Goal: Task Accomplishment & Management: Complete application form

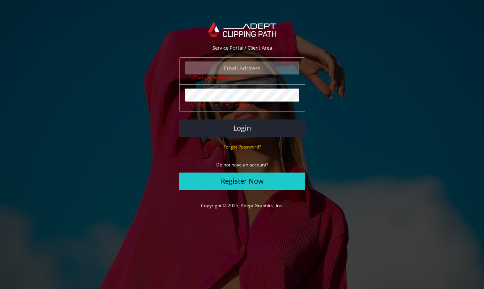
click at [205, 71] on input "email" at bounding box center [242, 67] width 114 height 13
type input "[EMAIL_ADDRESS][DOMAIN_NAME]"
click at [179, 119] on button "Login" at bounding box center [242, 128] width 126 height 18
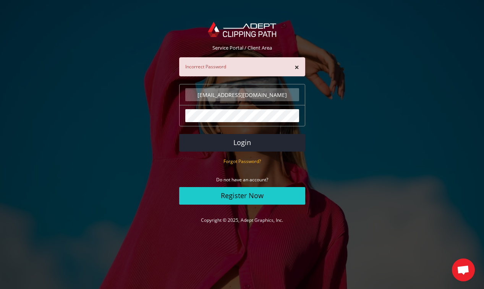
click at [231, 64] on div "× Incorrect Password" at bounding box center [242, 66] width 126 height 19
click at [232, 161] on small "Forgot Password?" at bounding box center [241, 161] width 37 height 6
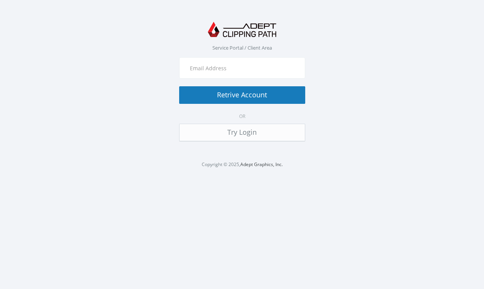
click at [223, 73] on input "text" at bounding box center [242, 67] width 114 height 13
type input "[EMAIL_ADDRESS][DOMAIN_NAME]"
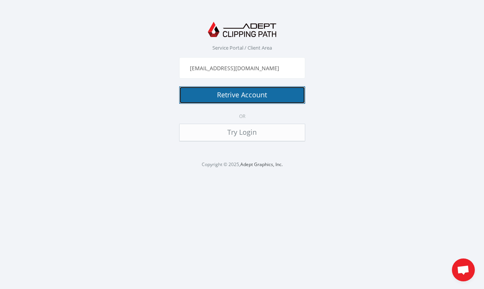
click at [235, 94] on button "Retrive Account" at bounding box center [242, 95] width 126 height 18
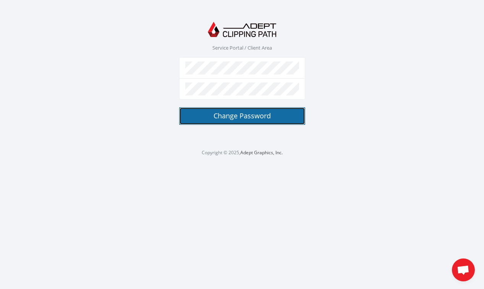
click at [243, 121] on button "Change Password" at bounding box center [242, 116] width 126 height 18
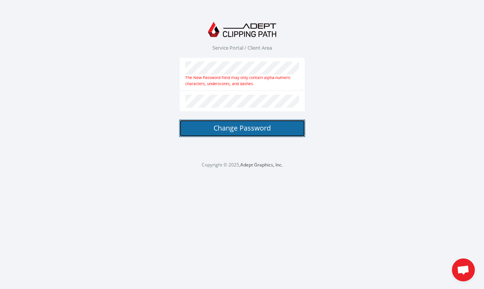
click at [226, 129] on button "Change Password" at bounding box center [242, 128] width 126 height 18
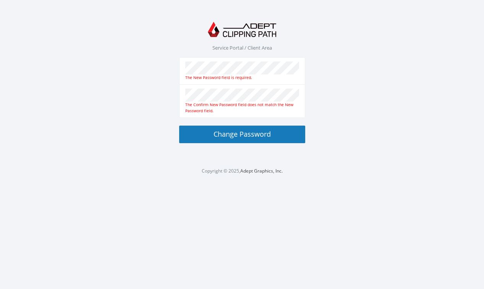
click at [227, 76] on div "The New Password field is required." at bounding box center [242, 77] width 114 height 6
click at [285, 76] on div "The New Password field is required." at bounding box center [242, 77] width 114 height 6
click at [250, 76] on div "The New Password field is required." at bounding box center [242, 77] width 114 height 6
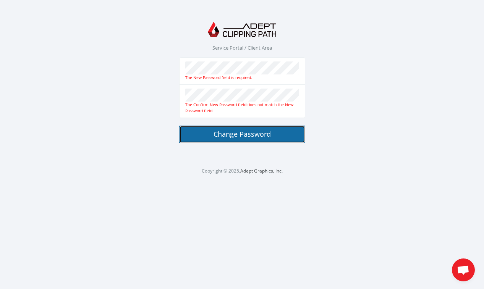
click at [203, 134] on button "Change Password" at bounding box center [242, 135] width 126 height 18
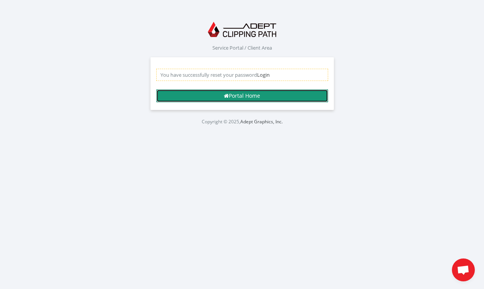
click at [234, 99] on link "Portal Home" at bounding box center [242, 95] width 172 height 13
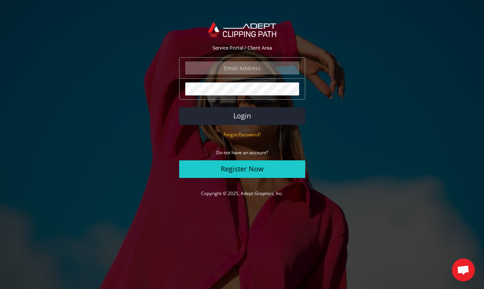
click at [227, 65] on input "email" at bounding box center [242, 67] width 114 height 13
type input "info@amadawear.com"
click at [231, 115] on button "Login" at bounding box center [242, 116] width 126 height 18
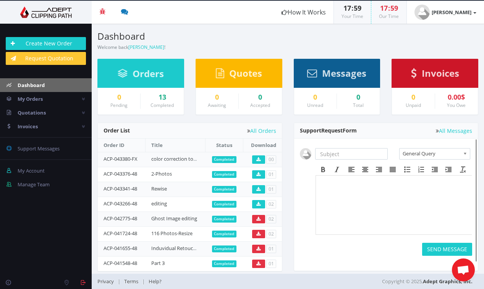
click at [317, 183] on html at bounding box center [393, 198] width 156 height 45
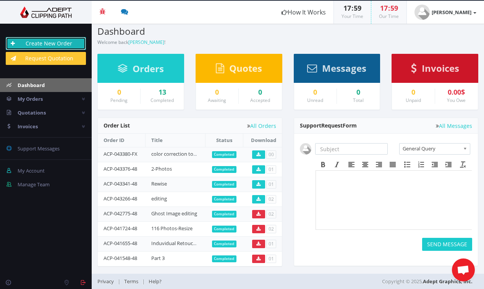
click at [49, 41] on link "Create New Order" at bounding box center [46, 43] width 80 height 13
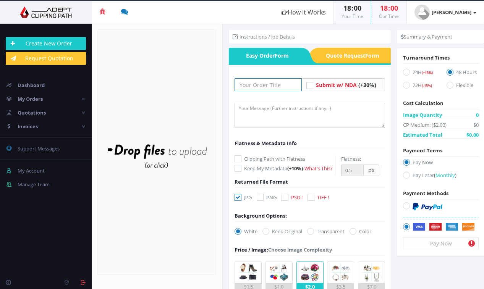
click at [262, 83] on input "text" at bounding box center [267, 84] width 67 height 13
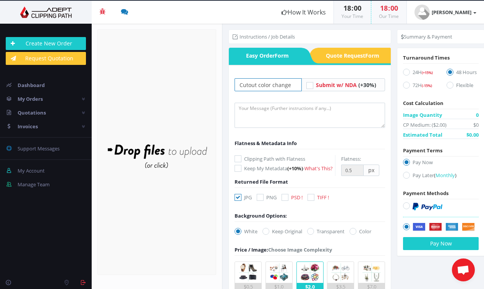
type input "Cutout color change"
click at [258, 111] on textarea at bounding box center [309, 115] width 150 height 25
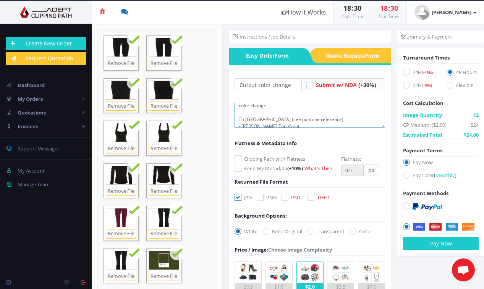
scroll to position [1, 0]
click at [300, 122] on textarea "color change To [GEOGRAPHIC_DATA] (see pantone reference) - [PERSON_NAME] Top -…" at bounding box center [309, 115] width 150 height 25
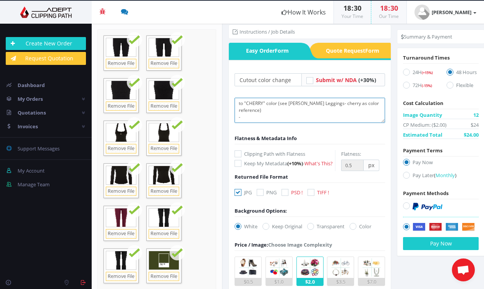
scroll to position [11, 0]
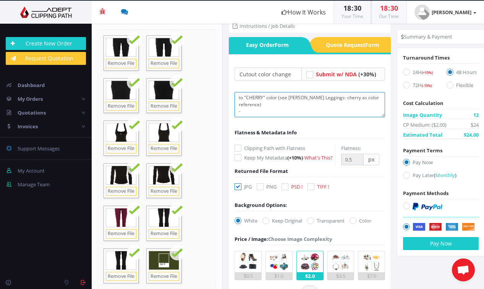
click at [257, 111] on textarea "color change To Kahki Green (see pantone pic as color reference) - Karolina Top…" at bounding box center [309, 104] width 150 height 25
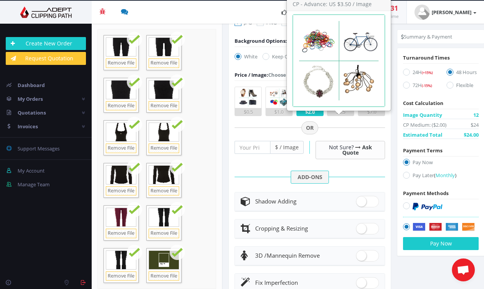
scroll to position [176, 0]
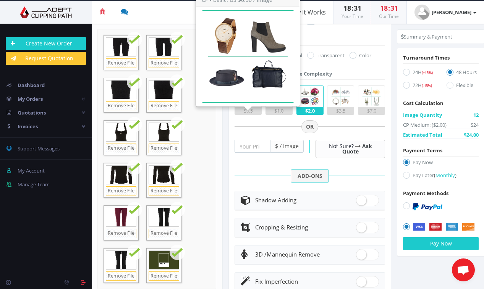
type textarea "color change To Kahki Green (see pantone pic as color reference) - Karolina Top…"
click at [247, 107] on img at bounding box center [247, 96] width 21 height 21
click at [0, 0] on input "$0.5" at bounding box center [0, 0] width 0 height 0
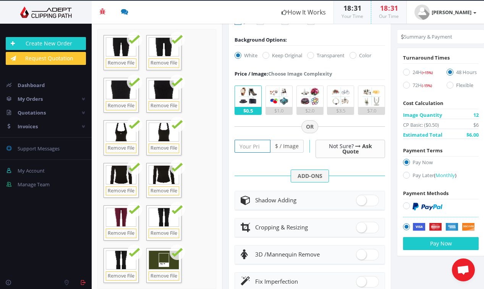
click at [248, 153] on input "number" at bounding box center [252, 146] width 36 height 13
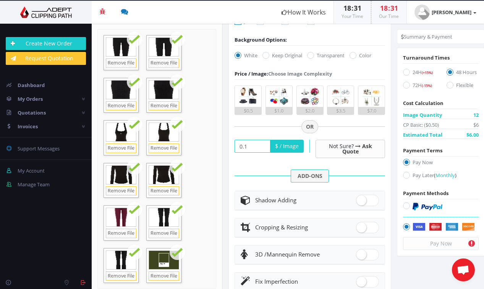
click at [255, 150] on form "Cutout color change Submit w/ NDA (+30%) Flatness & Metadata Info (+10%) px" at bounding box center [309, 124] width 150 height 444
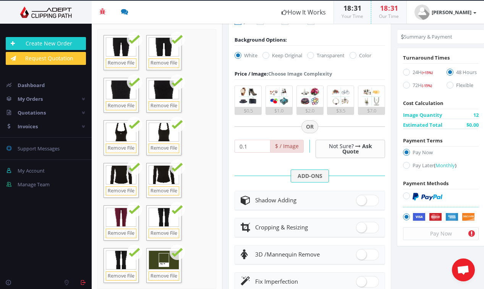
click at [248, 153] on input "0.1" at bounding box center [252, 146] width 36 height 13
click at [262, 153] on div at bounding box center [309, 151] width 150 height 34
click at [256, 153] on input "0.2" at bounding box center [252, 146] width 36 height 13
click at [270, 153] on div at bounding box center [309, 151] width 150 height 34
click at [255, 153] on input "0.4" at bounding box center [252, 146] width 36 height 13
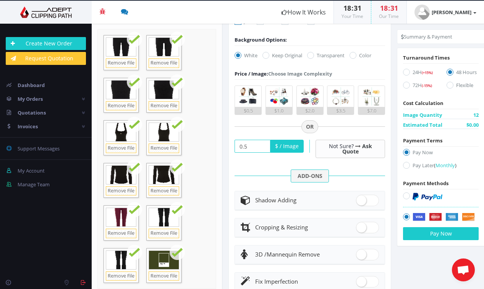
type input "0.5"
click at [271, 155] on div at bounding box center [309, 151] width 150 height 34
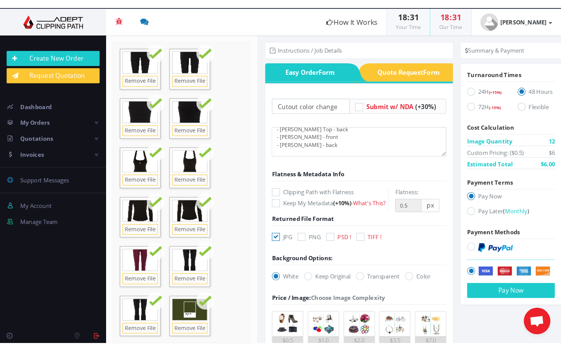
scroll to position [0, 0]
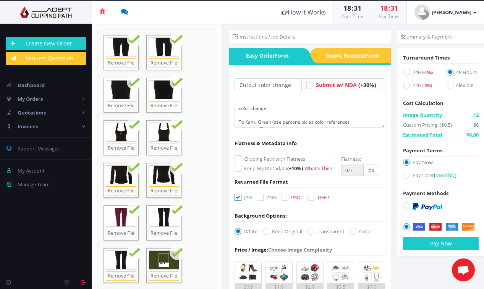
click at [288, 35] on li "Instructions / Job Details" at bounding box center [263, 37] width 62 height 8
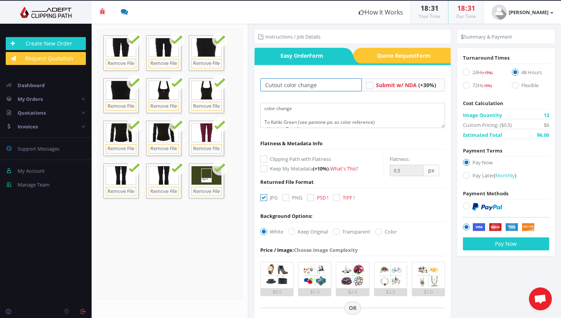
click at [326, 88] on input "Cutout color change" at bounding box center [311, 84] width 102 height 13
type input "Cutout color change cherry/khaki"
click at [465, 174] on icon at bounding box center [466, 175] width 7 height 7
click at [465, 174] on input "Pay Later ( Monthly )" at bounding box center [467, 175] width 5 height 5
radio input "true"
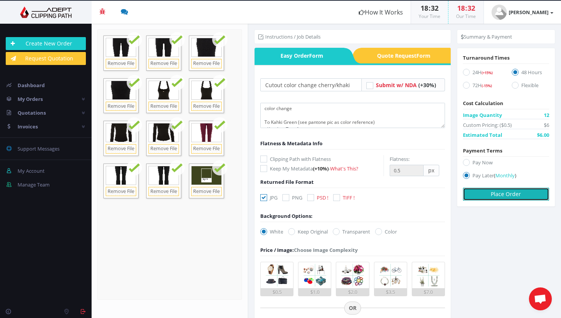
click at [483, 194] on button "Place Order" at bounding box center [506, 193] width 86 height 13
